Goal: Information Seeking & Learning: Learn about a topic

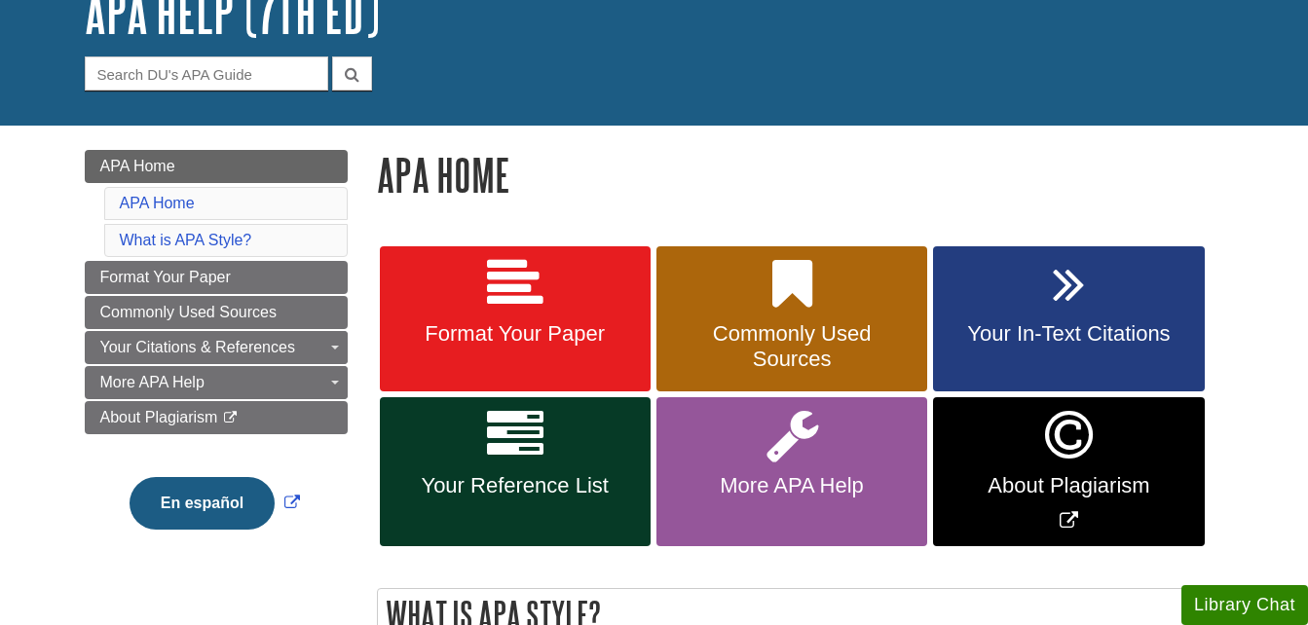
scroll to position [142, 0]
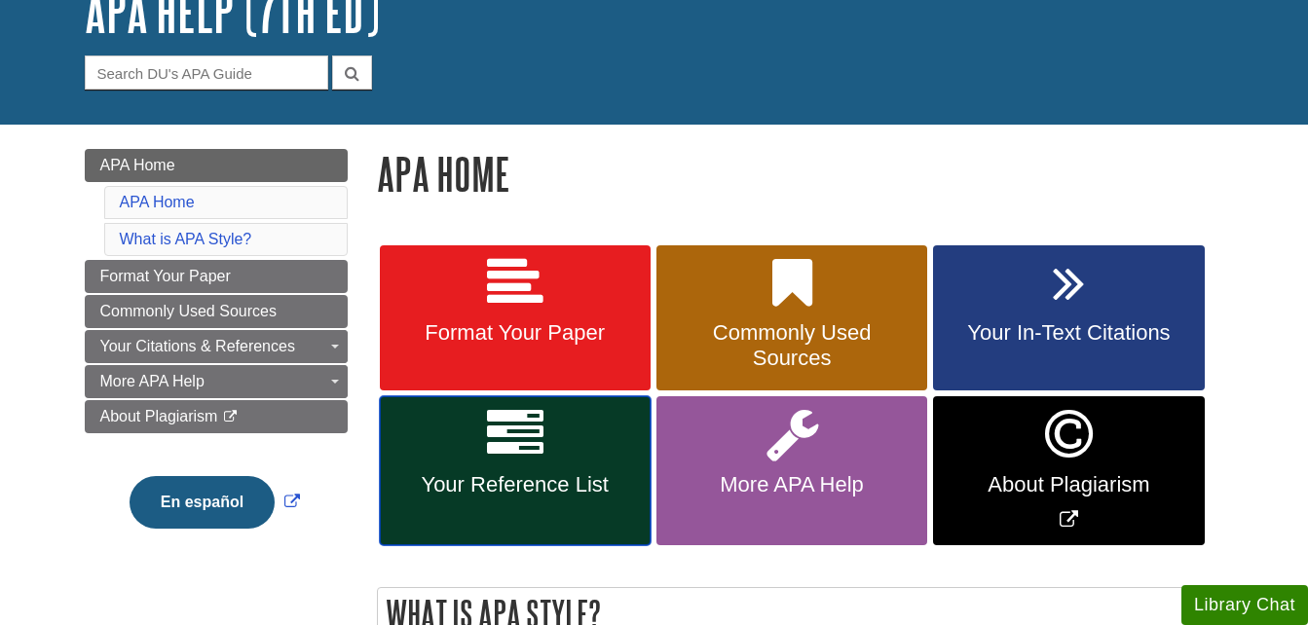
click at [553, 448] on link "Your Reference List" at bounding box center [515, 470] width 271 height 149
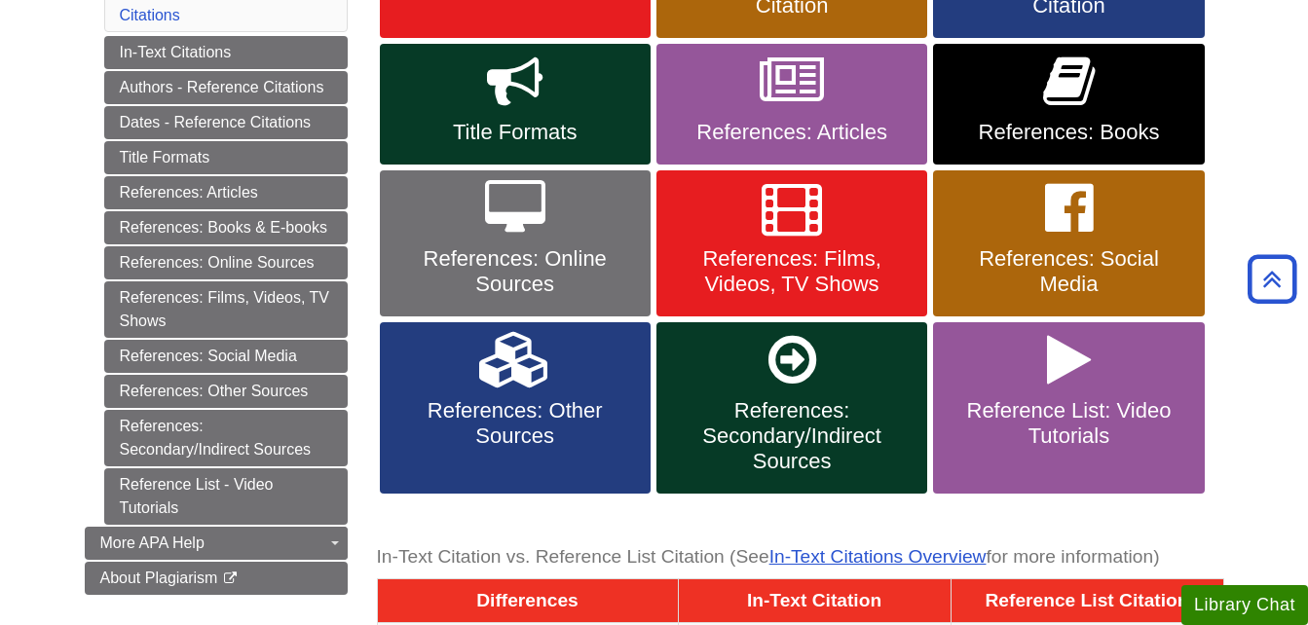
scroll to position [496, 0]
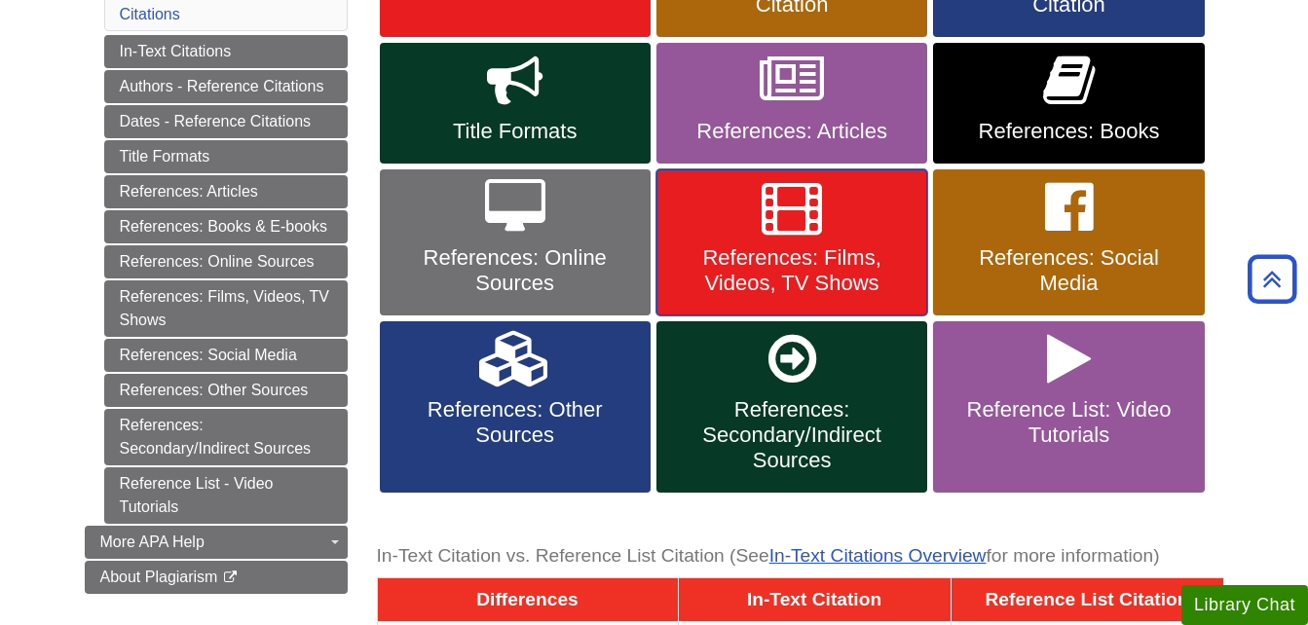
click at [769, 260] on span "References: Films, Videos, TV Shows" at bounding box center [791, 270] width 241 height 51
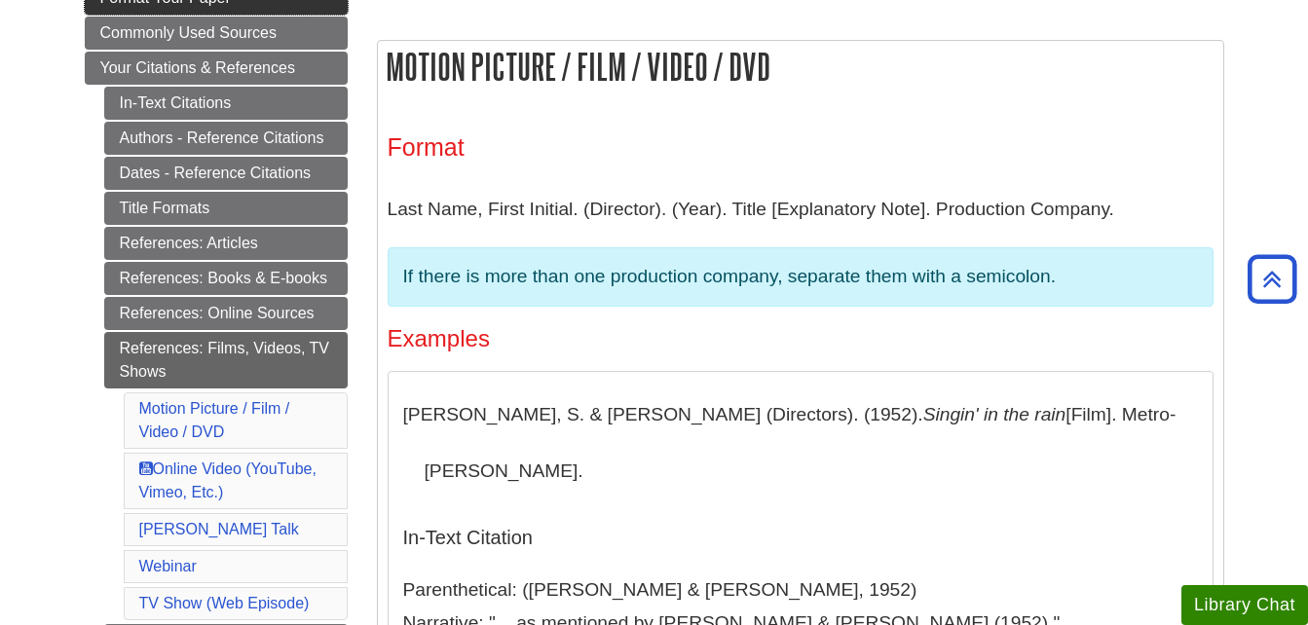
scroll to position [355, 0]
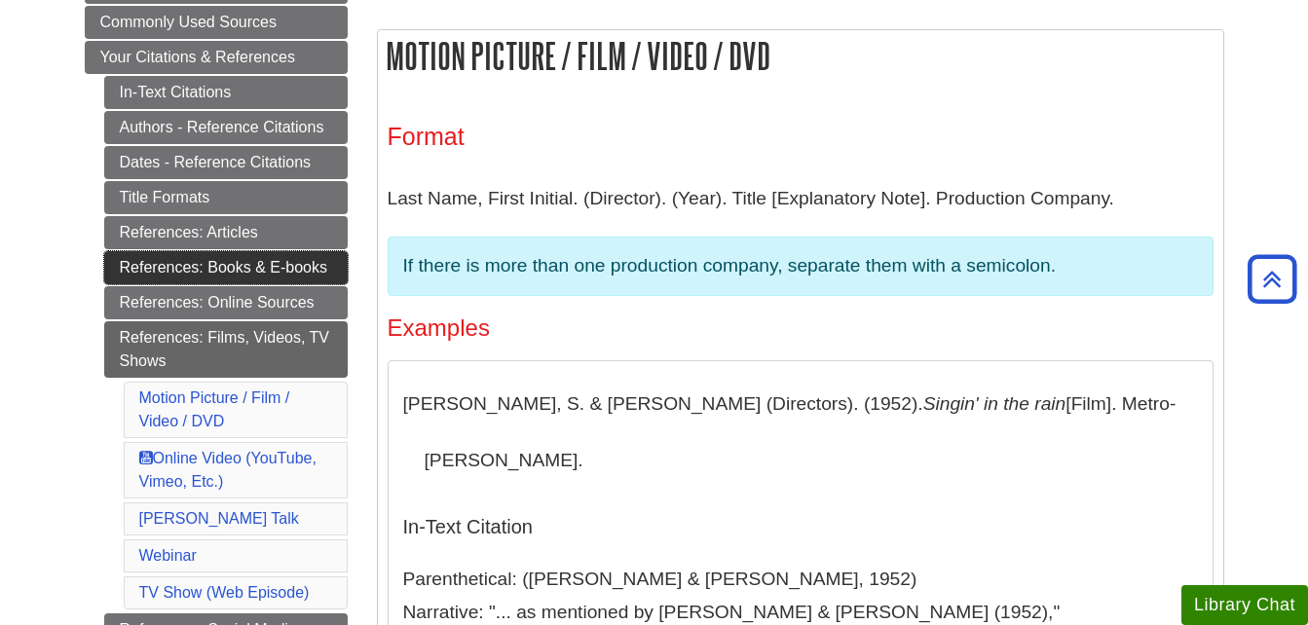
click at [246, 273] on link "References: Books & E-books" at bounding box center [225, 267] width 243 height 33
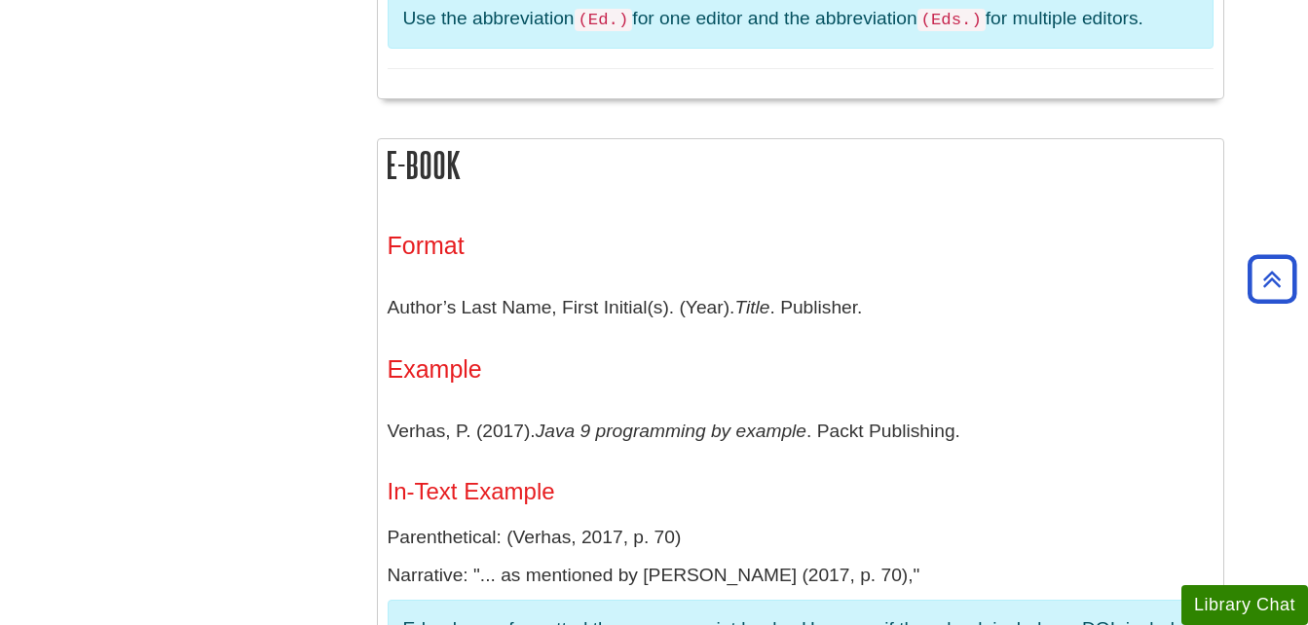
scroll to position [3058, 0]
